Goal: Task Accomplishment & Management: Manage account settings

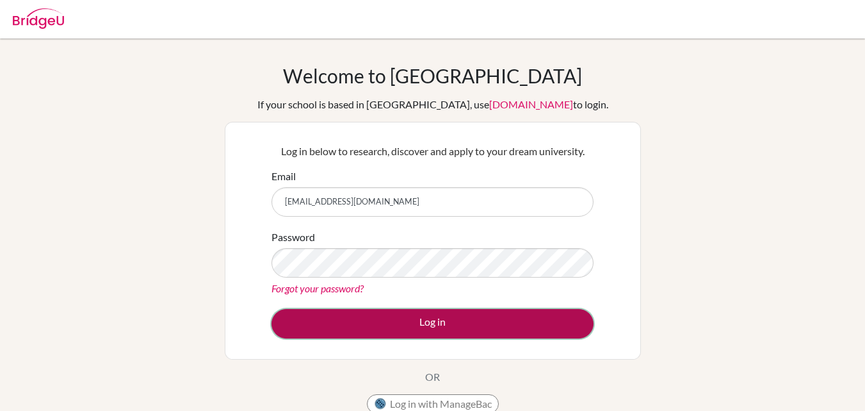
click at [423, 322] on button "Log in" at bounding box center [433, 323] width 322 height 29
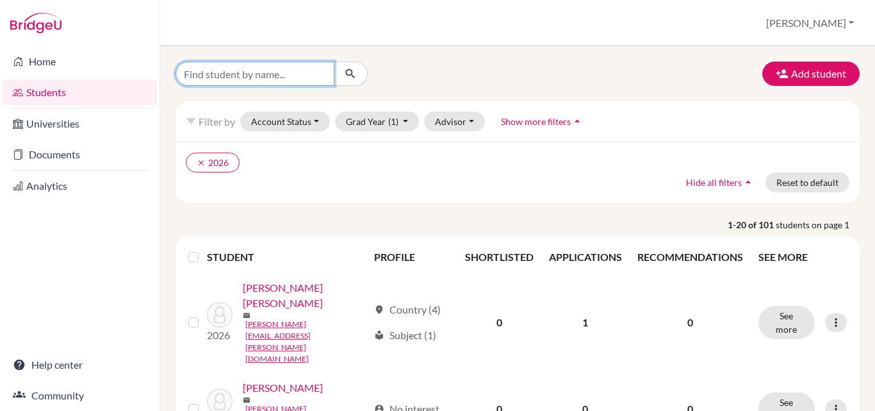
click at [191, 78] on input "Find student by name..." at bounding box center [255, 73] width 159 height 24
type input "[PERSON_NAME]"
click at [350, 73] on icon "submit" at bounding box center [350, 73] width 13 height 13
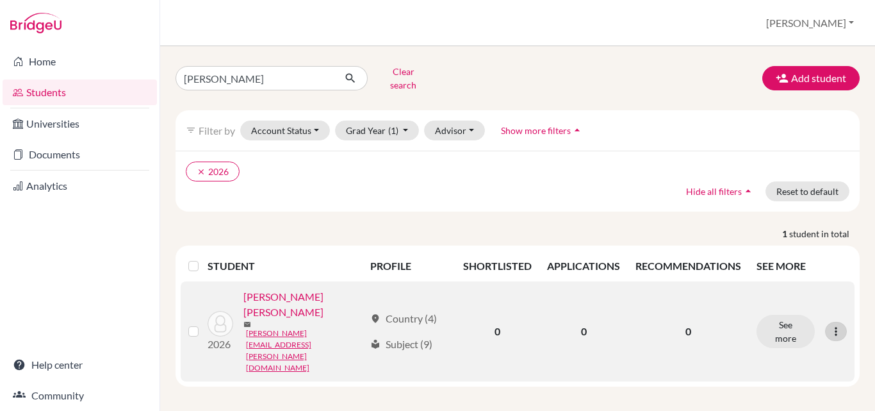
click at [840, 325] on icon at bounding box center [836, 331] width 13 height 13
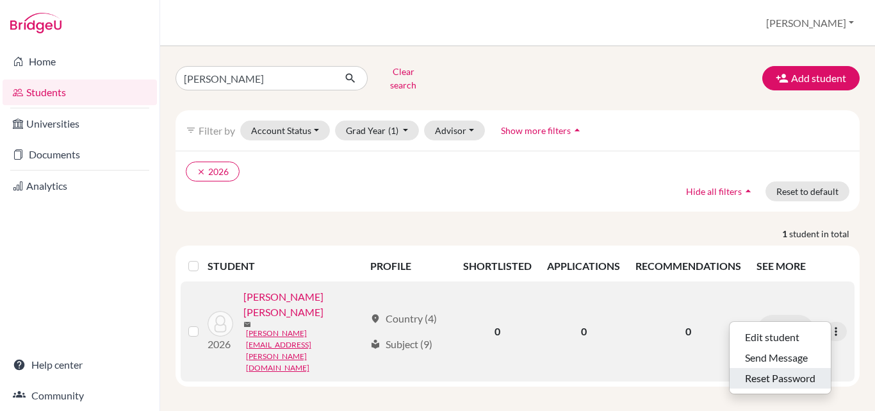
click at [767, 368] on button "Reset Password" at bounding box center [780, 378] width 101 height 20
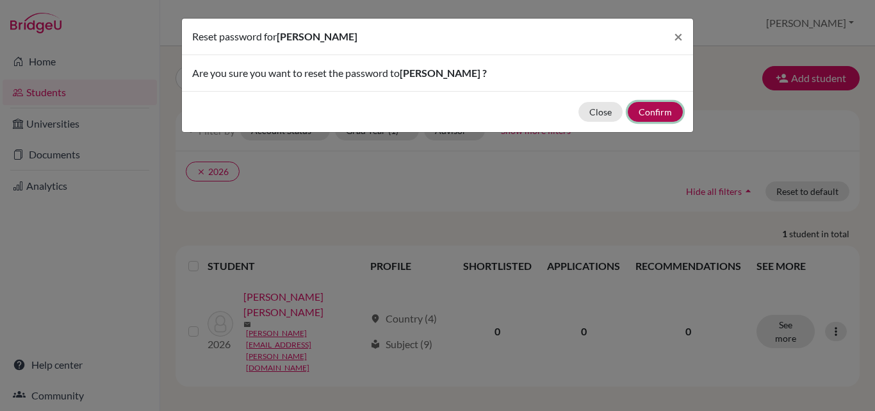
click at [659, 108] on button "Confirm" at bounding box center [655, 112] width 55 height 20
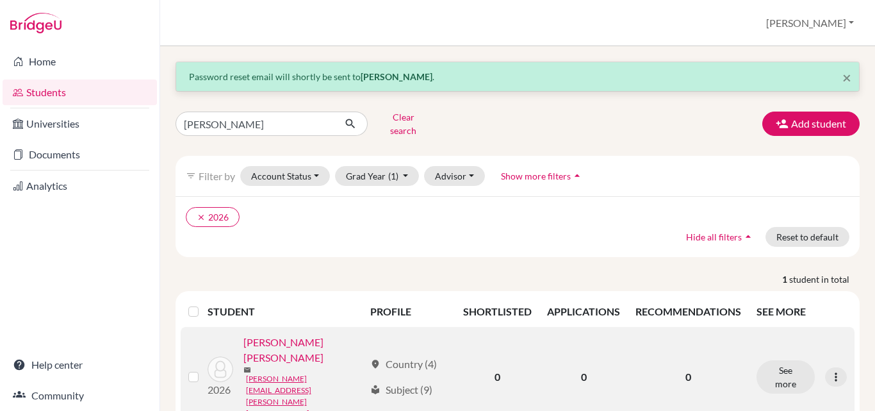
click at [274, 336] on link "[PERSON_NAME] [PERSON_NAME]" at bounding box center [303, 349] width 121 height 31
